Goal: Check status: Check status

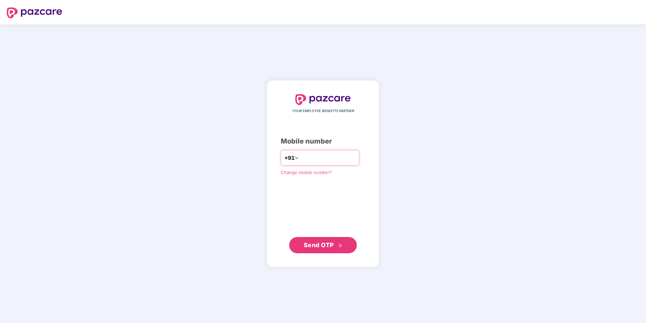
click at [307, 157] on input "number" at bounding box center [327, 157] width 55 height 11
click at [300, 158] on input "**********" at bounding box center [327, 157] width 55 height 11
type input "**********"
click at [326, 242] on span "Send OTP" at bounding box center [319, 244] width 30 height 7
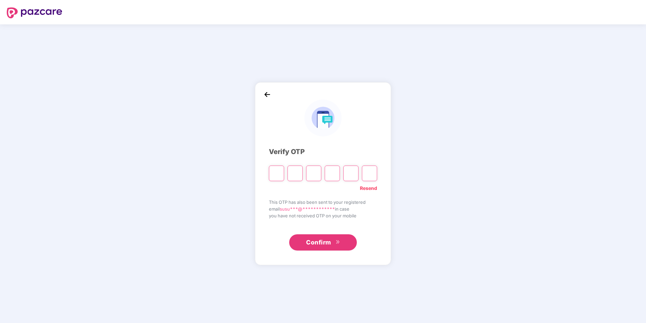
type input "*"
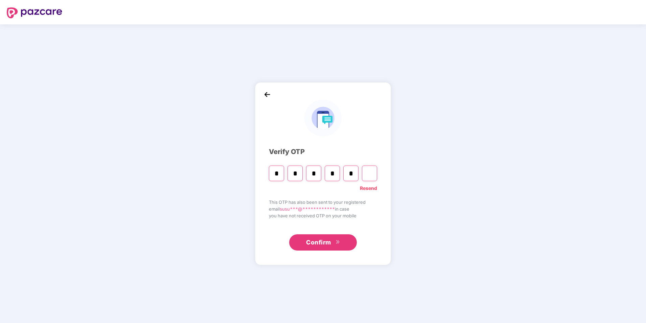
type input "*"
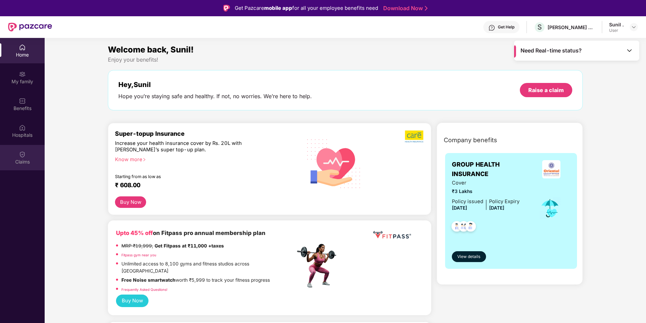
click at [22, 163] on div "Claims" at bounding box center [22, 161] width 45 height 7
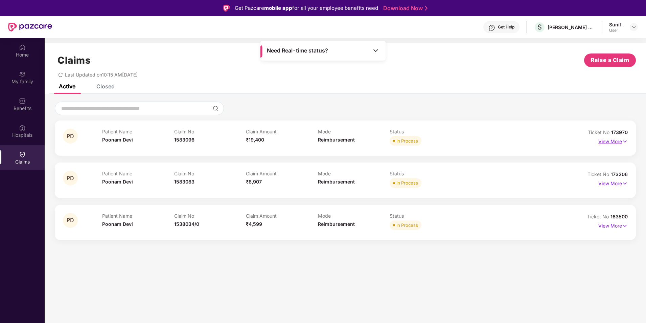
click at [615, 140] on p "View More" at bounding box center [612, 140] width 29 height 9
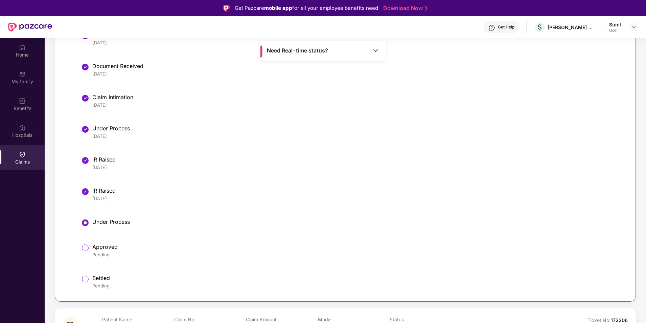
scroll to position [235, 0]
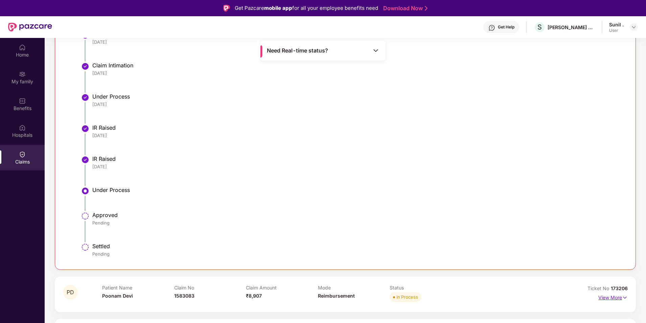
click at [618, 298] on p "View More" at bounding box center [612, 296] width 29 height 9
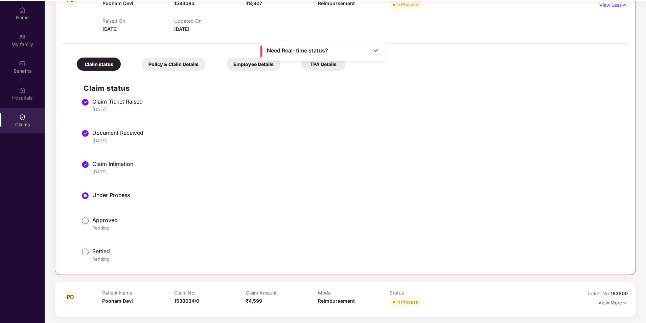
scroll to position [38, 0]
click at [612, 304] on p "View More" at bounding box center [612, 300] width 29 height 9
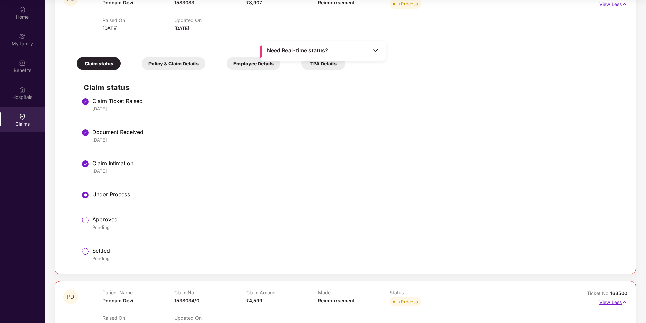
click at [612, 304] on p "View Less" at bounding box center [613, 300] width 28 height 9
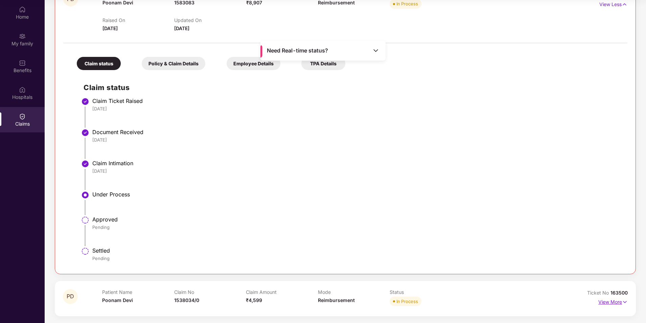
click at [610, 301] on p "View More" at bounding box center [612, 300] width 29 height 9
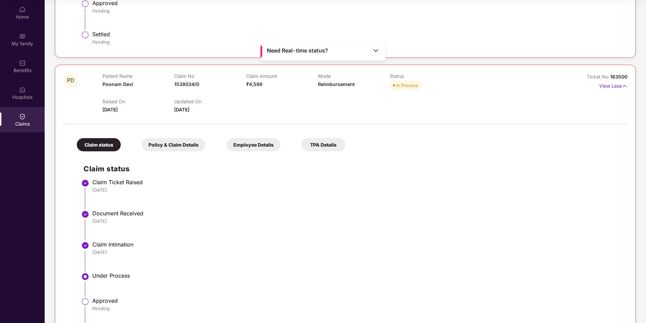
scroll to position [745, 0]
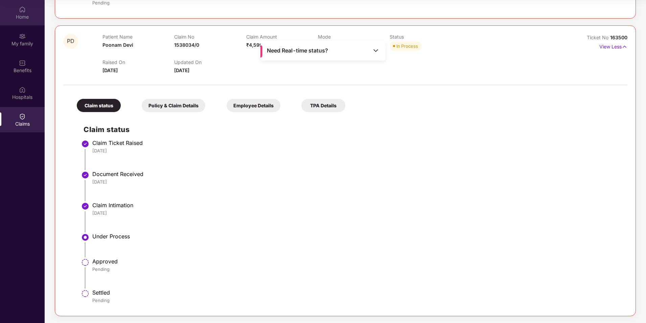
click at [21, 18] on div "Home" at bounding box center [22, 17] width 45 height 7
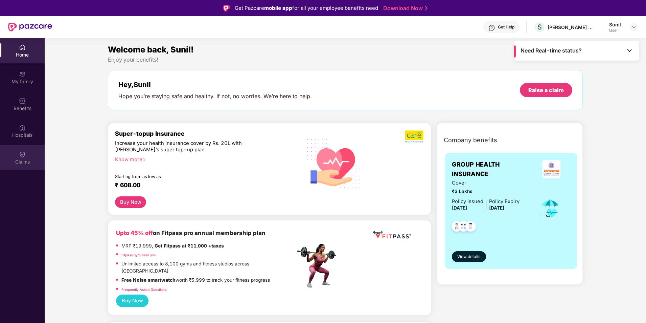
click at [17, 157] on div "Claims" at bounding box center [22, 157] width 45 height 25
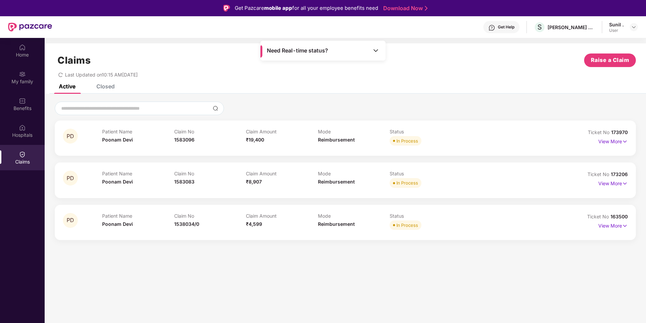
click at [109, 87] on div "Closed" at bounding box center [105, 86] width 18 height 7
